Goal: Information Seeking & Learning: Learn about a topic

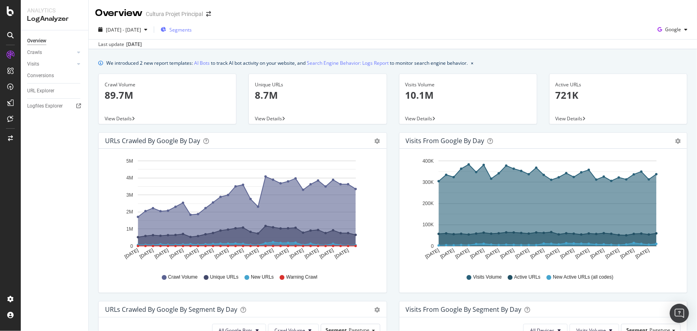
click at [192, 28] on span "Segments" at bounding box center [180, 29] width 22 height 7
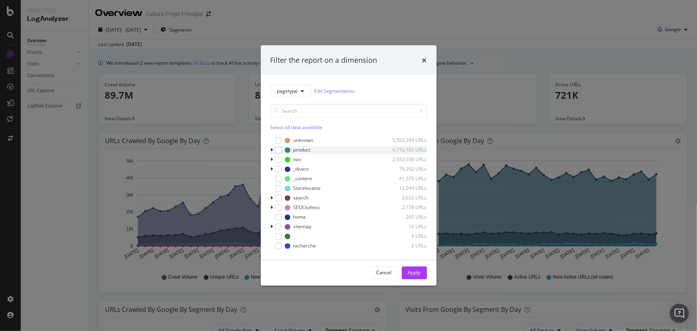
click at [273, 151] on icon "modal" at bounding box center [272, 149] width 2 height 5
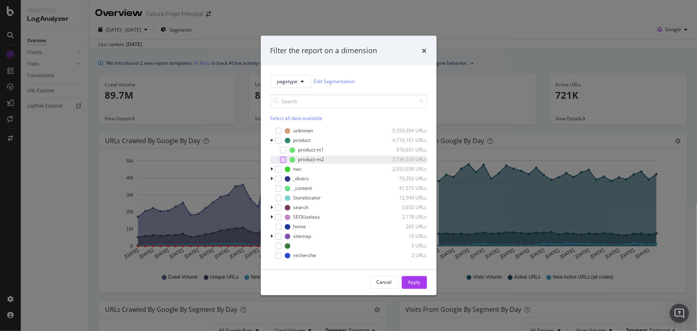
click at [282, 158] on div "modal" at bounding box center [283, 159] width 6 height 6
click at [417, 284] on div "Apply" at bounding box center [414, 282] width 12 height 7
